Goal: Transaction & Acquisition: Purchase product/service

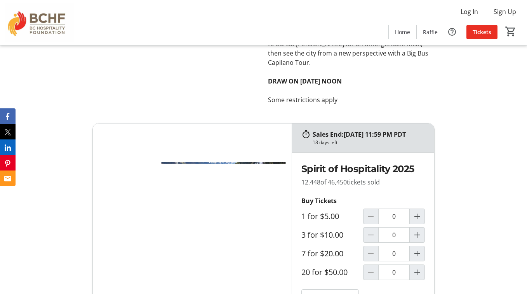
scroll to position [3556, 0]
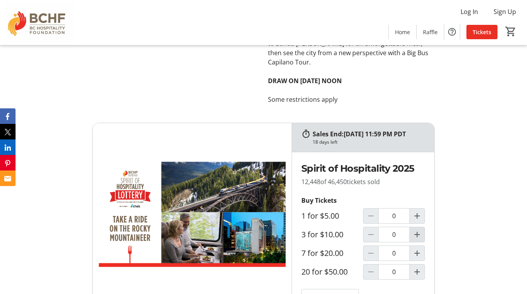
click at [420, 230] on mat-icon "Increment by one" at bounding box center [417, 234] width 9 height 9
type input "1"
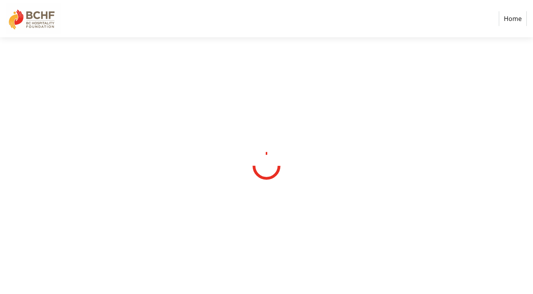
select select "CA"
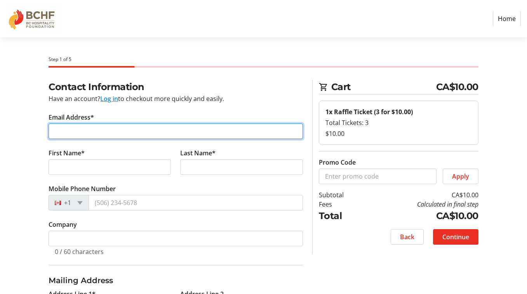
type input "e"
type input "[PERSON_NAME][EMAIL_ADDRESS][PERSON_NAME][DOMAIN_NAME]"
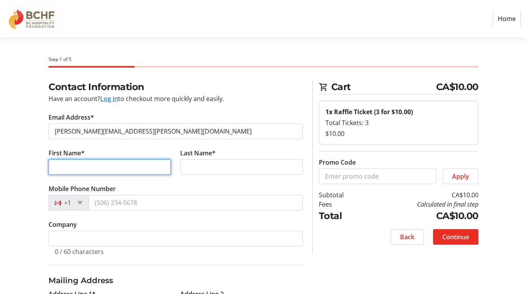
type input "g"
type input "[PERSON_NAME]"
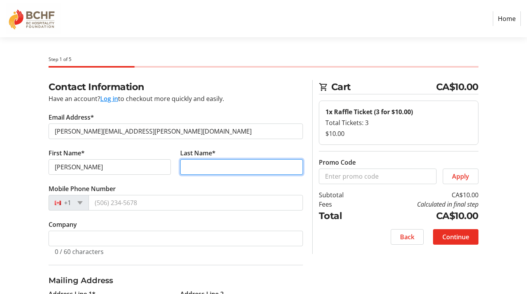
type input "[PERSON_NAME]"
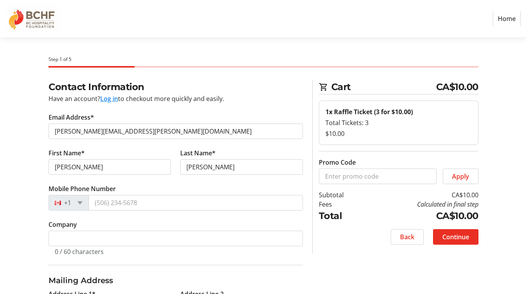
type input "[STREET_ADDRESS]"
type input "[GEOGRAPHIC_DATA]"
select select "BC"
type input "V6Y 0G5"
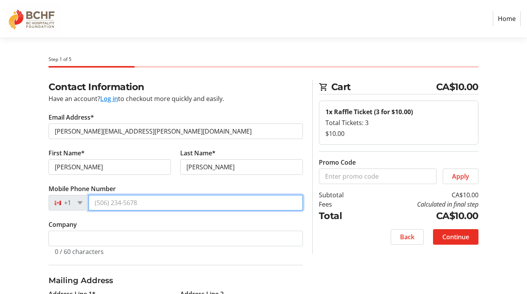
type input "7"
type input "[PHONE_NUMBER]"
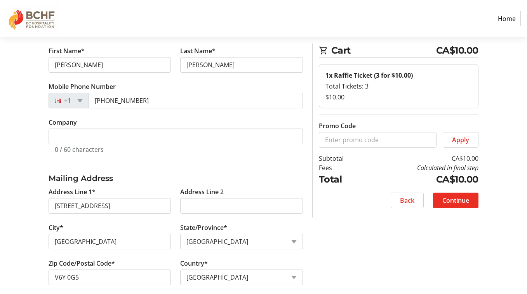
scroll to position [103, 0]
click at [28, 162] on div "Contact Information Have an account? Log in to checkout more quickly and easily…" at bounding box center [263, 192] width 527 height 431
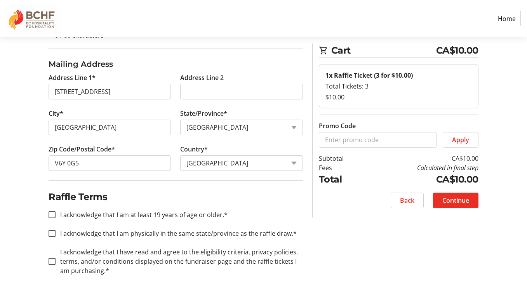
scroll to position [218, 0]
click at [52, 219] on div at bounding box center [52, 215] width 19 height 19
checkbox input "true"
click at [54, 235] on input "I acknowledge that I am physically in the same state/province as the raffle dra…" at bounding box center [52, 233] width 7 height 7
checkbox input "true"
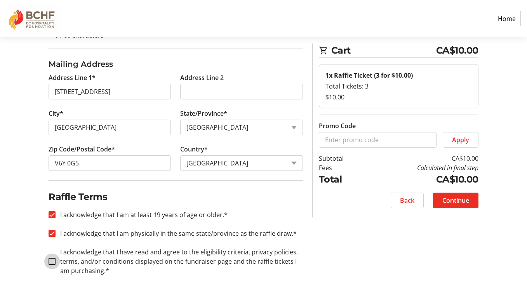
click at [52, 259] on input "I acknowledge that I have read and agree to the eligibility criteria, privacy p…" at bounding box center [52, 261] width 7 height 7
checkbox input "true"
click at [463, 205] on span at bounding box center [455, 200] width 45 height 19
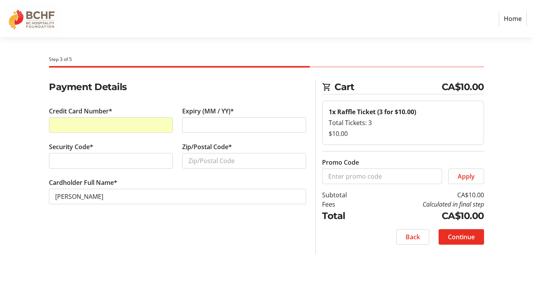
click at [220, 131] on div at bounding box center [244, 125] width 124 height 16
type input "v"
type input "V6Y 0G5"
click at [471, 239] on span "Continue" at bounding box center [461, 236] width 27 height 9
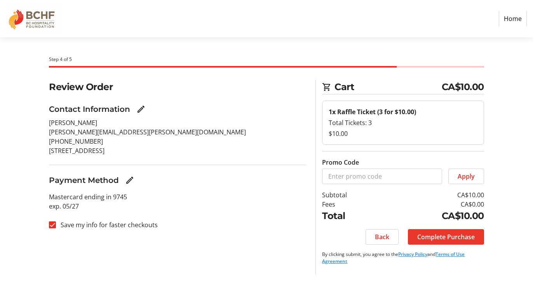
click at [444, 237] on span "Complete Purchase" at bounding box center [446, 236] width 58 height 9
